Goal: Find specific page/section: Find specific page/section

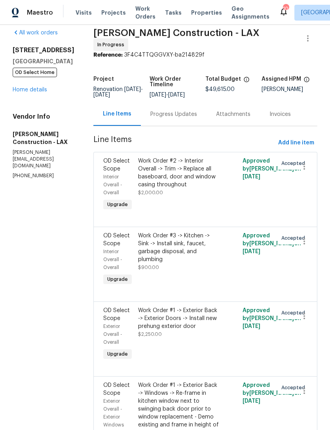
scroll to position [8, 0]
click at [21, 87] on link "Home details" at bounding box center [30, 90] width 34 height 6
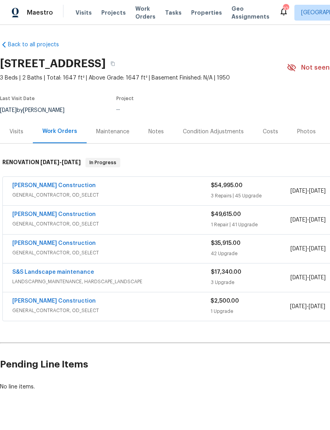
scroll to position [14, 0]
click at [31, 241] on link "[PERSON_NAME] Construction" at bounding box center [53, 244] width 83 height 6
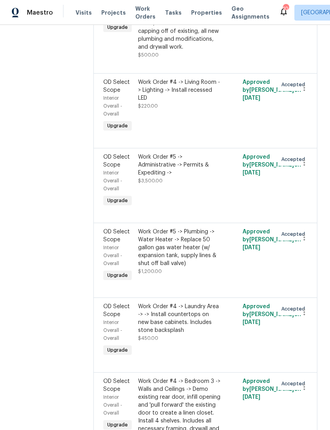
scroll to position [1999, 0]
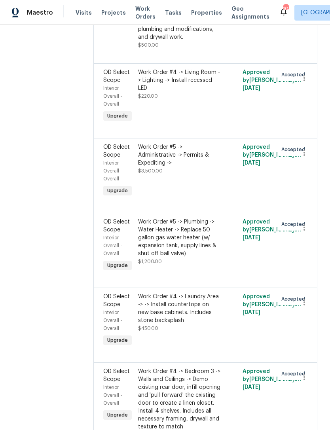
click at [207, 201] on div "Work Order #5 -> Administrative -> Permits & Expediting -> $3,500.00" at bounding box center [179, 171] width 87 height 60
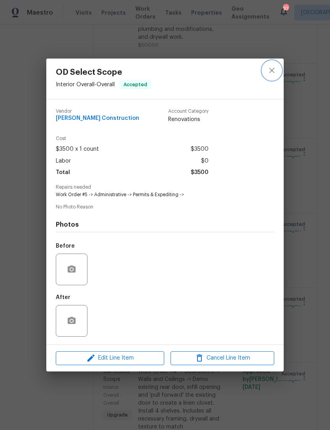
click at [275, 71] on icon "close" at bounding box center [271, 70] width 9 height 9
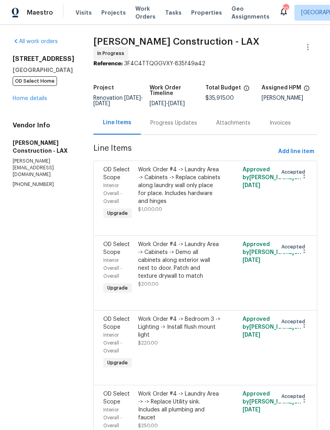
scroll to position [0, 0]
click at [28, 100] on link "Home details" at bounding box center [30, 99] width 34 height 6
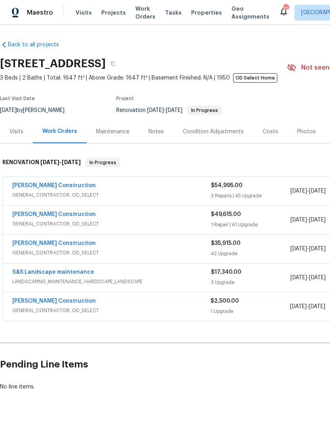
scroll to position [15, 0]
click at [37, 298] on link "[PERSON_NAME] Construction" at bounding box center [53, 301] width 83 height 6
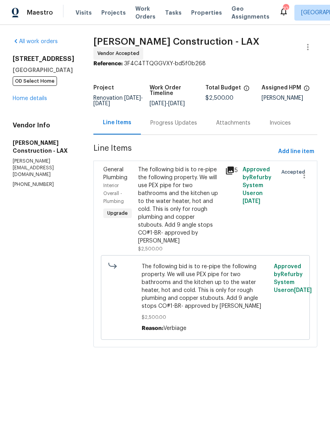
click at [21, 101] on link "Home details" at bounding box center [30, 99] width 34 height 6
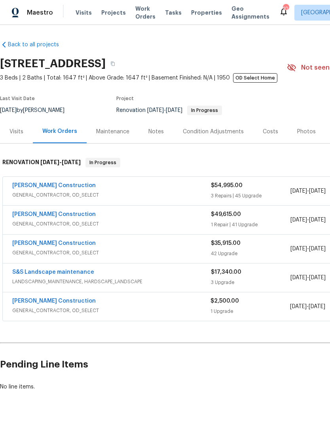
click at [34, 187] on link "[PERSON_NAME] Construction" at bounding box center [53, 186] width 83 height 6
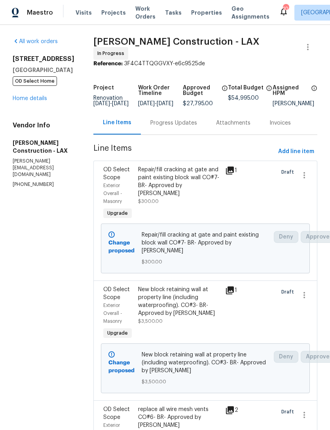
click at [26, 101] on link "Home details" at bounding box center [30, 99] width 34 height 6
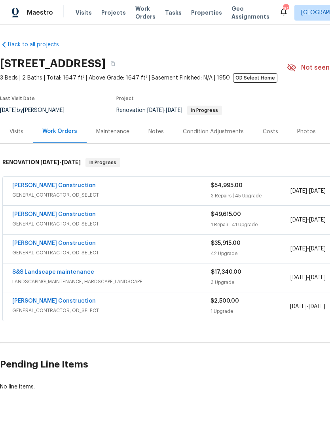
click at [36, 184] on link "[PERSON_NAME] Construction" at bounding box center [53, 186] width 83 height 6
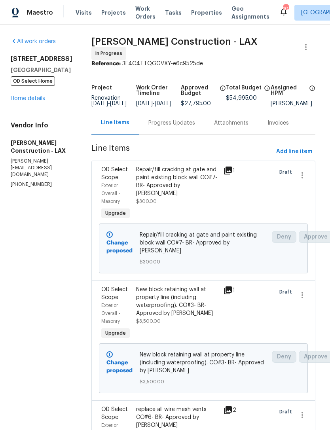
scroll to position [0, 2]
click at [25, 96] on link "Home details" at bounding box center [28, 99] width 34 height 6
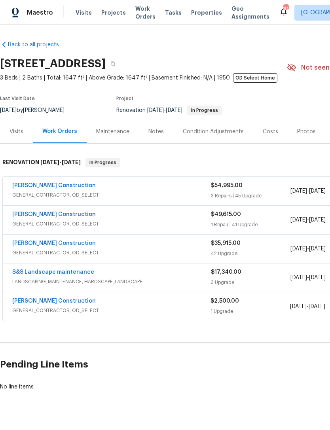
click at [30, 213] on link "[PERSON_NAME] Construction" at bounding box center [53, 215] width 83 height 6
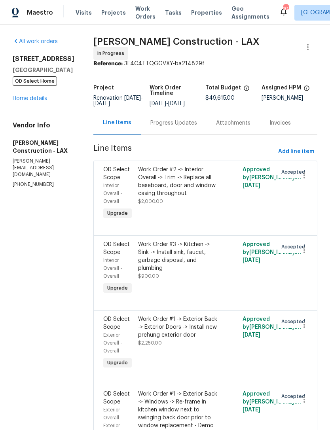
click at [23, 96] on link "Home details" at bounding box center [30, 99] width 34 height 6
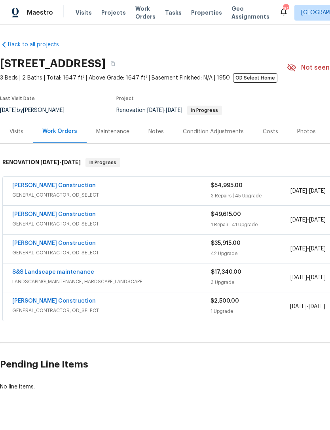
click at [61, 241] on link "[PERSON_NAME] Construction" at bounding box center [53, 244] width 83 height 6
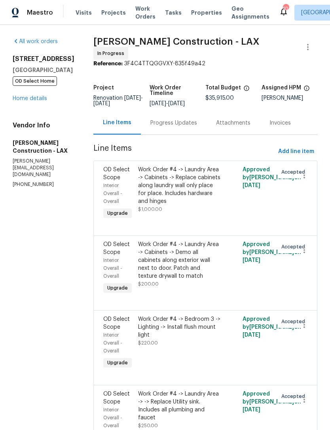
click at [26, 96] on link "Home details" at bounding box center [30, 99] width 34 height 6
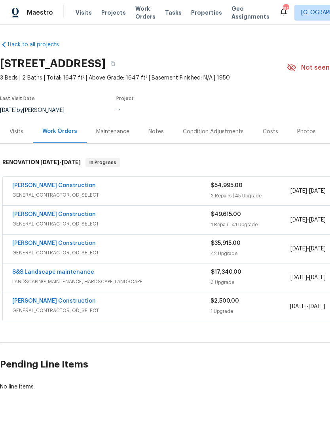
scroll to position [14, 0]
click at [49, 212] on link "[PERSON_NAME] Construction" at bounding box center [53, 215] width 83 height 6
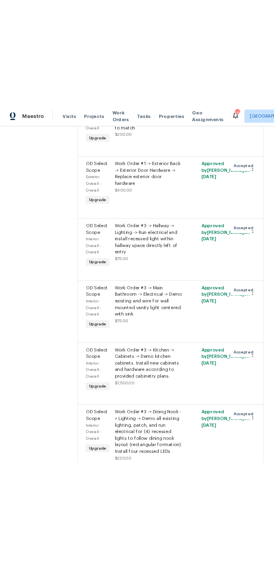
scroll to position [2015, 0]
